Goal: Task Accomplishment & Management: Use online tool/utility

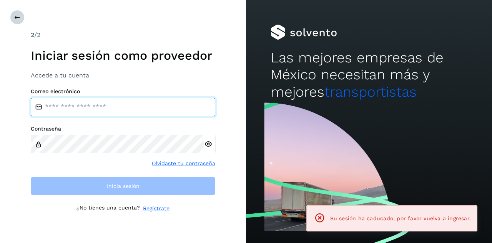
type input "**********"
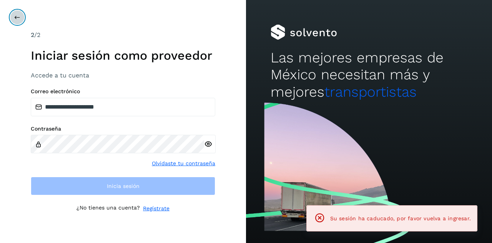
click at [14, 15] on icon at bounding box center [17, 17] width 6 height 6
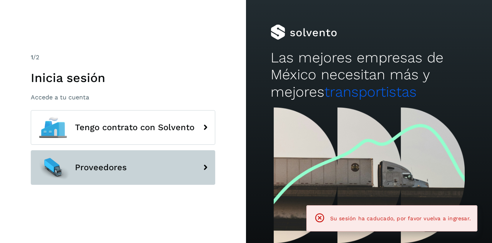
click at [112, 171] on span "Proveedores" at bounding box center [101, 167] width 52 height 9
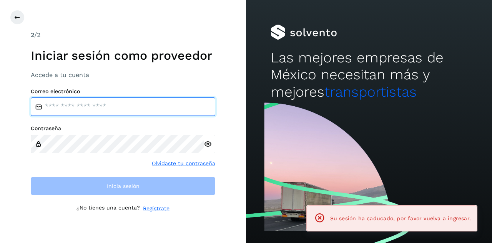
type input "**********"
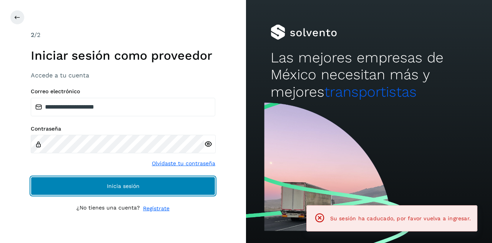
click at [93, 189] on button "Inicia sesión" at bounding box center [123, 185] width 184 height 18
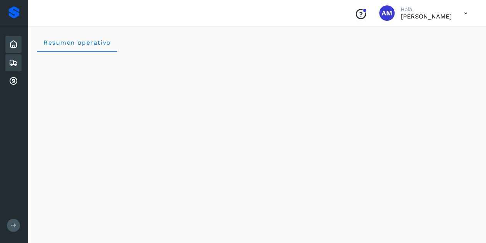
click at [10, 64] on icon at bounding box center [13, 62] width 9 height 9
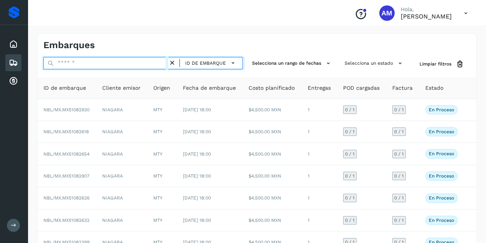
click at [76, 67] on input "text" at bounding box center [105, 63] width 125 height 12
paste input "**********"
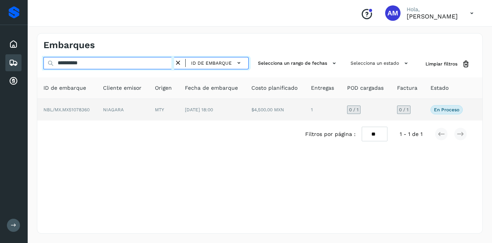
type input "**********"
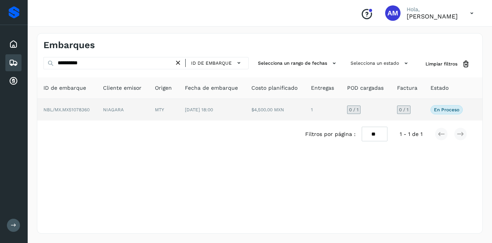
click at [90, 114] on td "NBL/MX.MX51078360" at bounding box center [67, 110] width 60 height 22
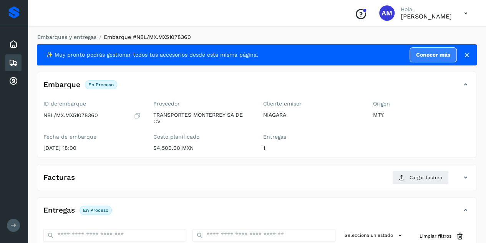
scroll to position [77, 0]
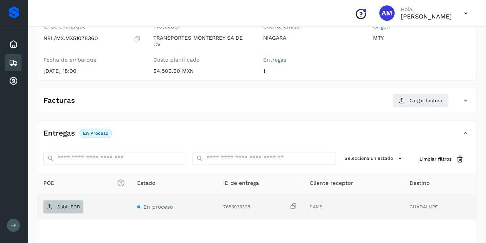
click at [76, 200] on span "Subir POD" at bounding box center [63, 206] width 40 height 12
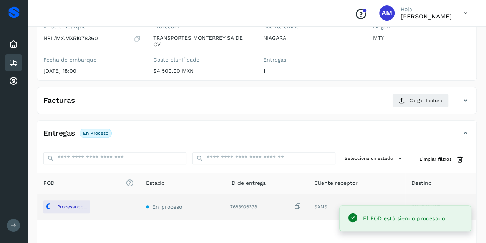
click at [418, 107] on div "Facturas Cargar factura" at bounding box center [256, 103] width 439 height 20
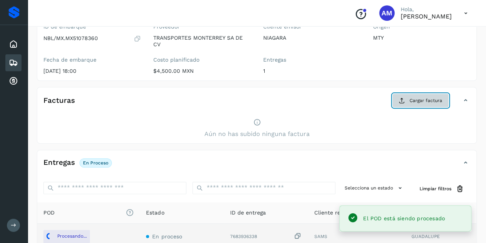
click at [417, 103] on button "Cargar factura" at bounding box center [420, 100] width 57 height 14
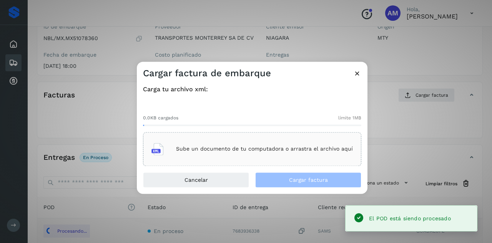
click at [261, 145] on div "Sube un documento de tu computadora o arrastra el archivo aquí" at bounding box center [251, 148] width 201 height 21
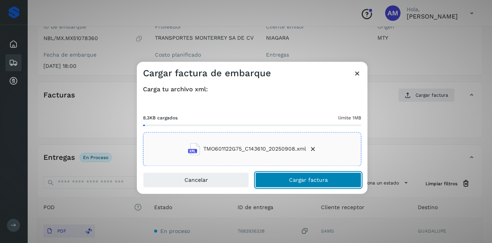
click at [303, 179] on span "Cargar factura" at bounding box center [308, 179] width 39 height 5
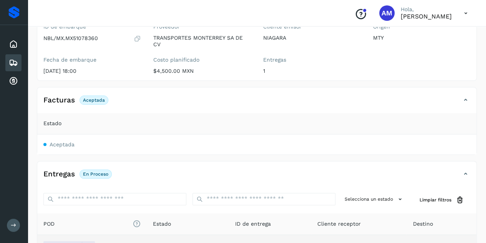
scroll to position [0, 0]
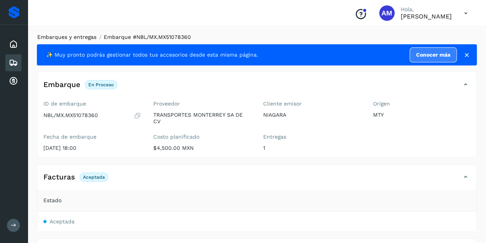
click at [67, 35] on link "Embarques y entregas" at bounding box center [66, 37] width 59 height 6
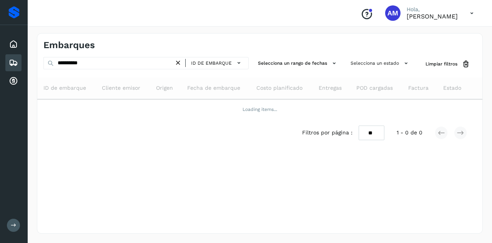
click at [180, 63] on icon at bounding box center [178, 63] width 8 height 8
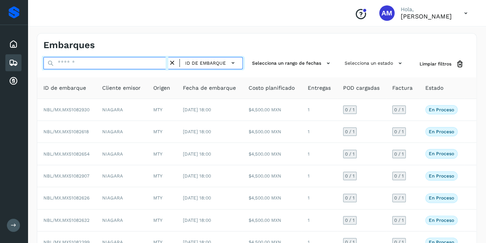
click at [137, 63] on input "text" at bounding box center [105, 63] width 125 height 12
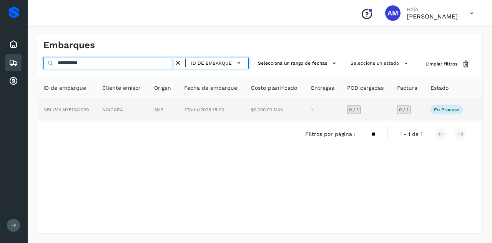
type input "**********"
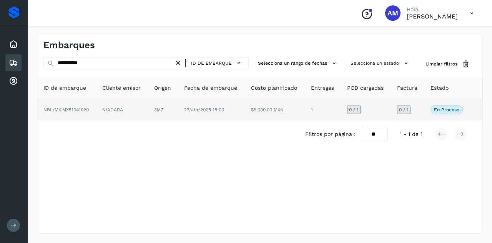
click at [151, 107] on td "3MZ" at bounding box center [163, 110] width 30 height 22
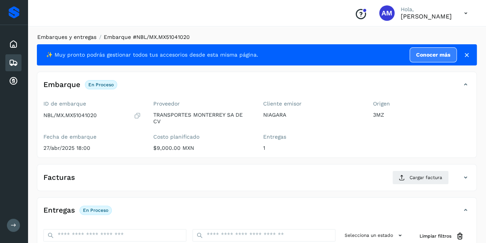
click at [79, 35] on link "Embarques y entregas" at bounding box center [66, 37] width 59 height 6
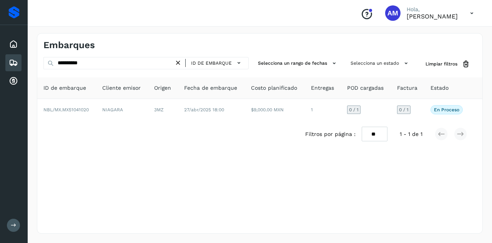
click at [181, 61] on icon at bounding box center [178, 63] width 8 height 8
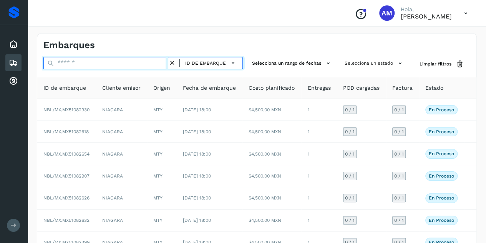
click at [102, 65] on input "text" at bounding box center [105, 63] width 125 height 12
paste input "**********"
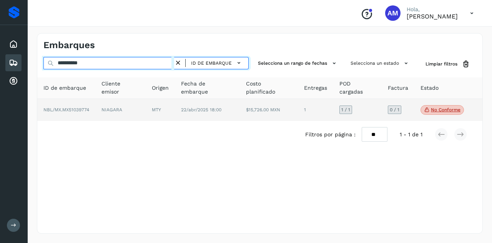
type input "**********"
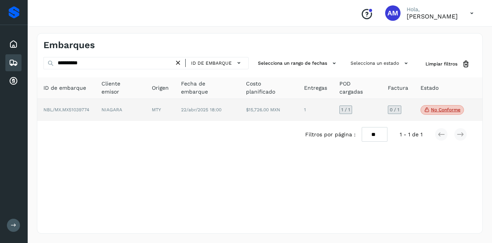
click at [132, 102] on td "NIAGARA" at bounding box center [120, 110] width 50 height 22
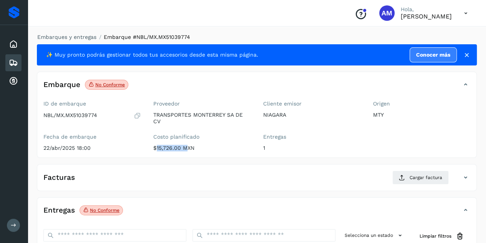
drag, startPoint x: 181, startPoint y: 150, endPoint x: 148, endPoint y: 148, distance: 33.5
click at [148, 148] on div "Proveedor TRANSPORTES MONTERREY SA DE CV Costo planificado $15,726.00 MXN" at bounding box center [202, 127] width 110 height 60
copy p "$15,726.00"
click at [70, 39] on link "Embarques y entregas" at bounding box center [66, 37] width 59 height 6
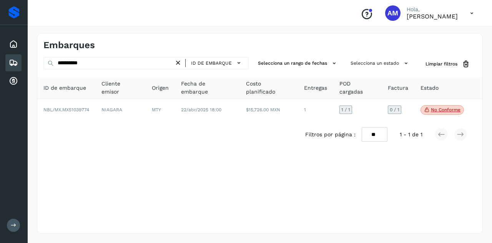
drag, startPoint x: 178, startPoint y: 62, endPoint x: 143, endPoint y: 62, distance: 34.6
click at [177, 62] on icon at bounding box center [178, 63] width 8 height 8
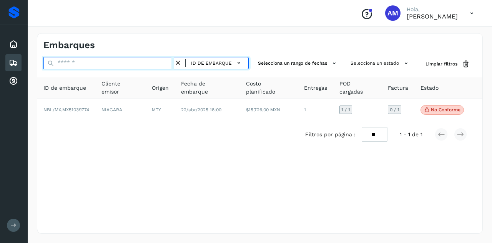
click at [143, 62] on input "text" at bounding box center [108, 63] width 131 height 12
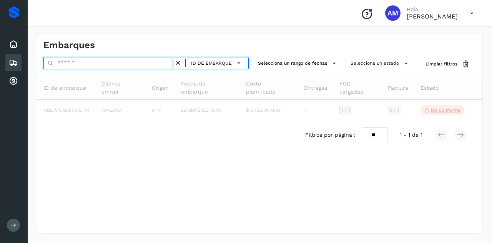
paste input "**********"
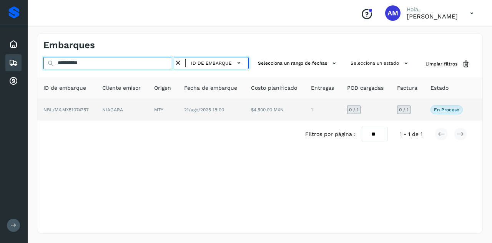
type input "**********"
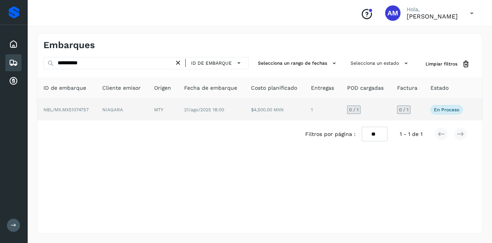
click at [192, 110] on span "21/ago/2025 18:00" at bounding box center [204, 109] width 40 height 5
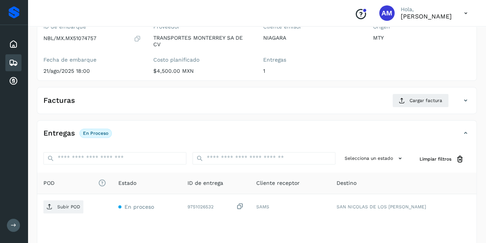
scroll to position [115, 0]
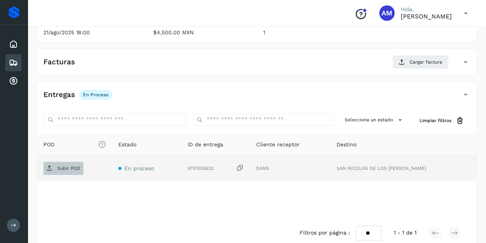
click at [69, 167] on p "Subir POD" at bounding box center [68, 167] width 23 height 5
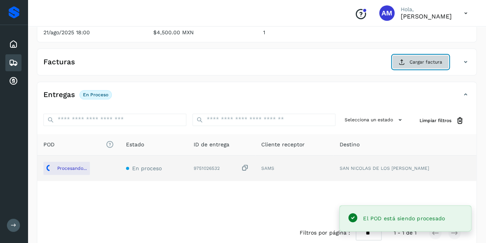
click at [420, 58] on span "Cargar factura" at bounding box center [426, 61] width 33 height 7
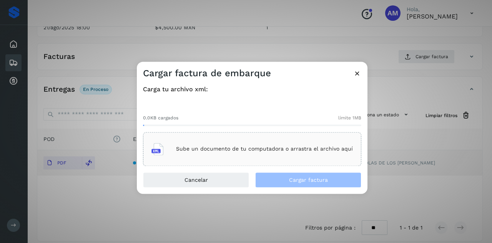
click at [187, 150] on p "Sube un documento de tu computadora o arrastra el archivo aquí" at bounding box center [264, 149] width 177 height 7
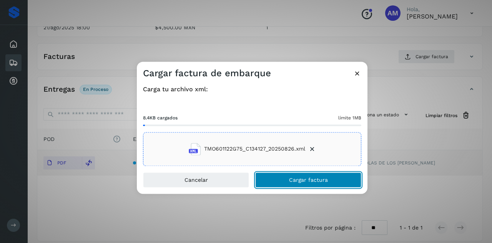
drag, startPoint x: 271, startPoint y: 183, endPoint x: 135, endPoint y: 189, distance: 136.2
click at [271, 183] on button "Cargar factura" at bounding box center [308, 179] width 106 height 15
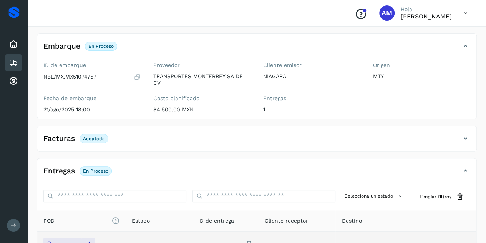
scroll to position [0, 0]
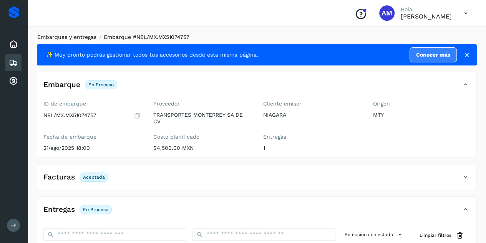
click at [58, 37] on link "Embarques y entregas" at bounding box center [66, 37] width 59 height 6
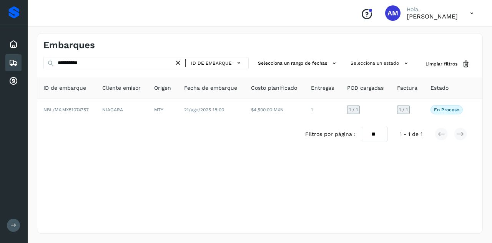
click at [182, 63] on icon at bounding box center [178, 63] width 8 height 8
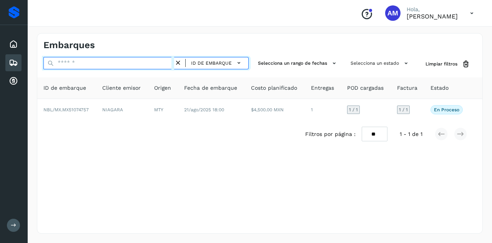
click at [150, 63] on input "text" at bounding box center [108, 63] width 131 height 12
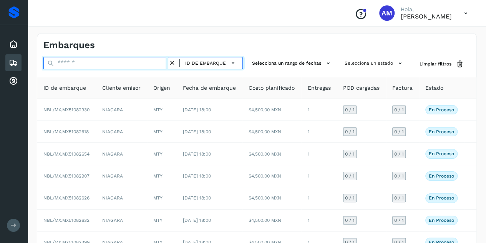
paste input "**********"
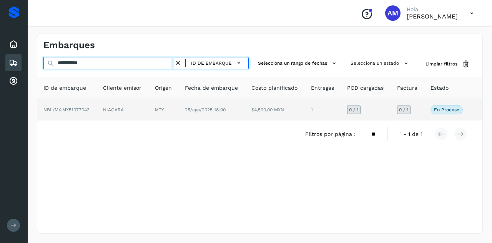
type input "**********"
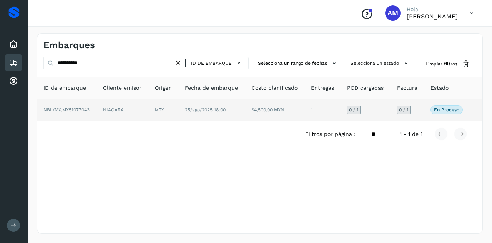
click at [130, 105] on td "NIAGARA" at bounding box center [123, 110] width 52 height 22
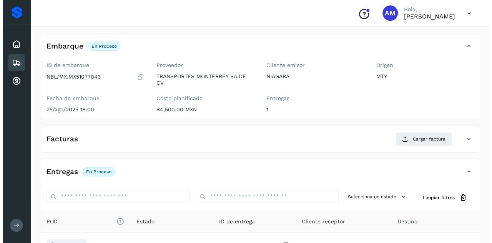
scroll to position [127, 0]
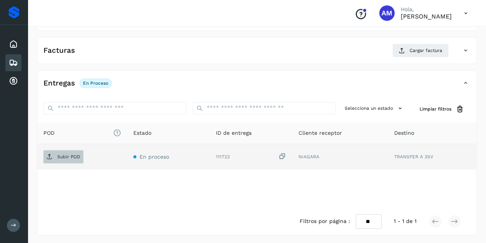
click at [66, 154] on p "Subir POD" at bounding box center [68, 156] width 23 height 5
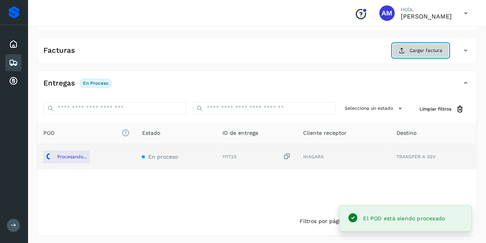
click at [424, 43] on button "Cargar factura" at bounding box center [420, 50] width 57 height 14
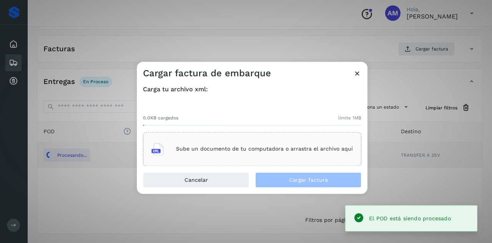
click at [246, 139] on div "Sube un documento de tu computadora o arrastra el archivo aquí" at bounding box center [251, 148] width 201 height 21
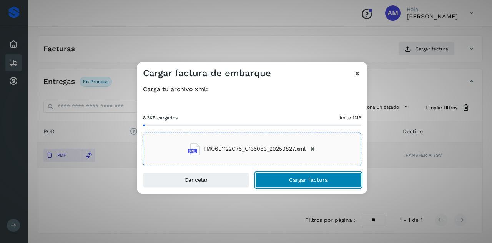
click at [290, 174] on button "Cargar factura" at bounding box center [308, 179] width 106 height 15
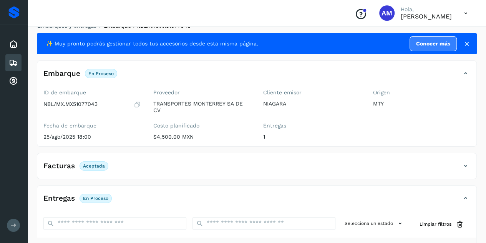
scroll to position [0, 0]
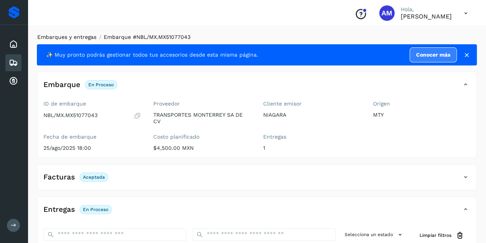
click at [69, 36] on link "Embarques y entregas" at bounding box center [66, 37] width 59 height 6
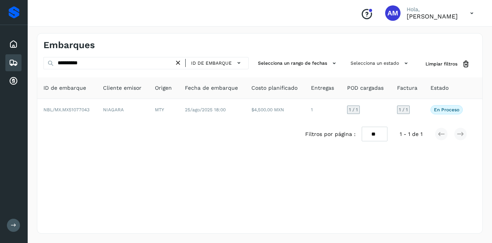
click at [181, 65] on icon at bounding box center [178, 63] width 8 height 8
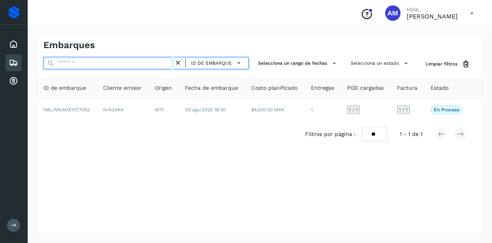
click at [156, 66] on input "text" at bounding box center [108, 63] width 131 height 12
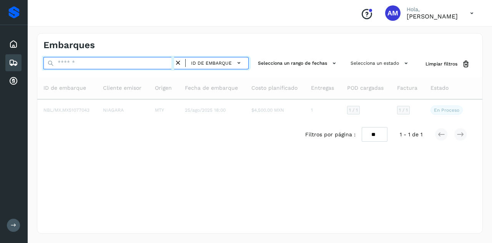
paste input "**********"
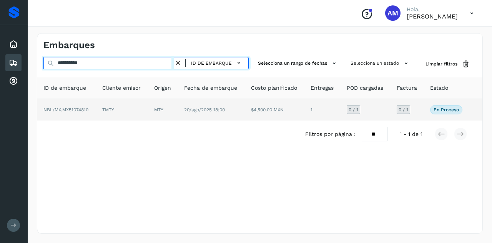
type input "**********"
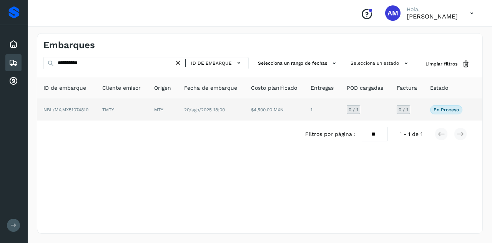
click at [131, 106] on td "TMTY" at bounding box center [122, 110] width 52 height 22
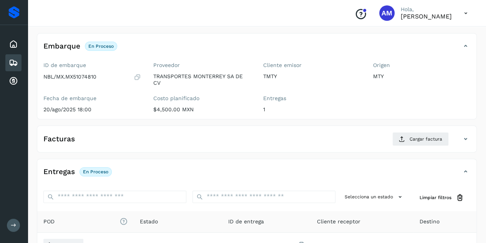
scroll to position [115, 0]
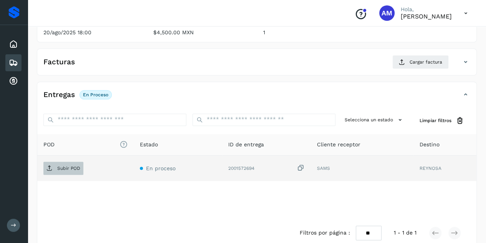
click at [78, 162] on span "Subir POD" at bounding box center [63, 168] width 40 height 12
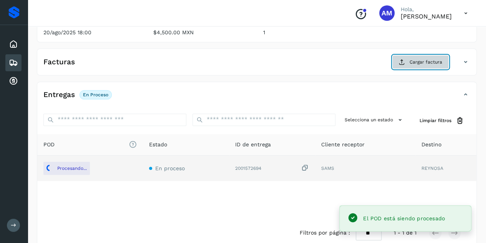
click at [407, 66] on button "Cargar factura" at bounding box center [420, 62] width 57 height 14
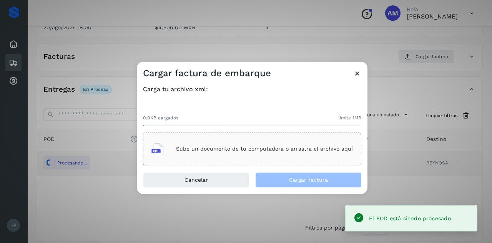
click at [314, 144] on div "Sube un documento de tu computadora o arrastra el archivo aquí" at bounding box center [251, 148] width 201 height 21
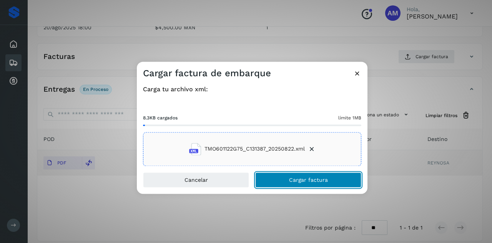
click at [283, 183] on button "Cargar factura" at bounding box center [308, 179] width 106 height 15
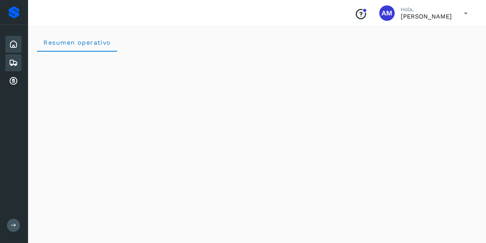
click at [13, 60] on icon at bounding box center [13, 62] width 9 height 9
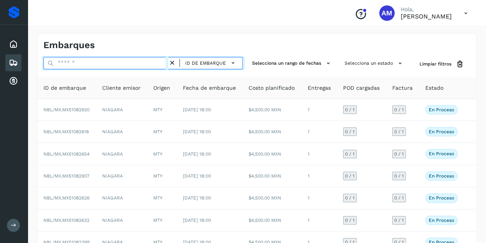
drag, startPoint x: 73, startPoint y: 62, endPoint x: 72, endPoint y: 69, distance: 6.9
click at [72, 69] on div "ID de embarque" at bounding box center [142, 64] width 199 height 14
